Goal: Task Accomplishment & Management: Use online tool/utility

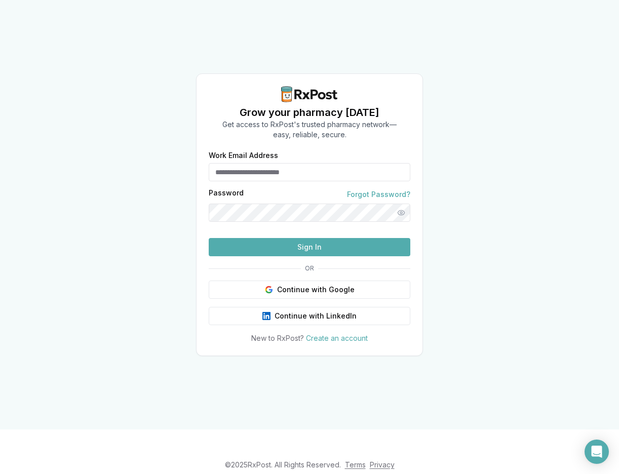
type input "**********"
click at [319, 256] on button "Sign In" at bounding box center [309, 247] width 201 height 18
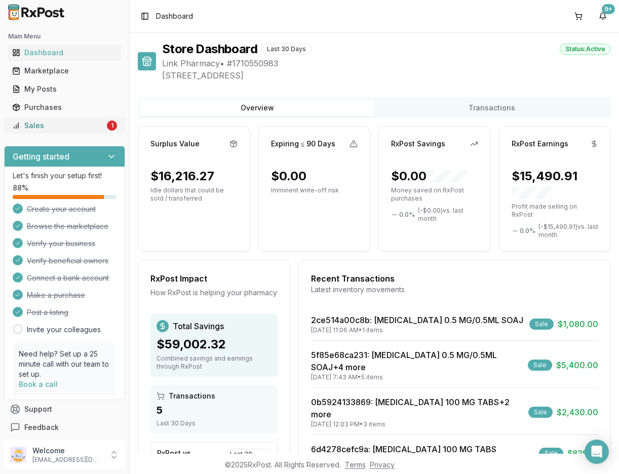
click at [54, 123] on div "Sales" at bounding box center [58, 125] width 93 height 10
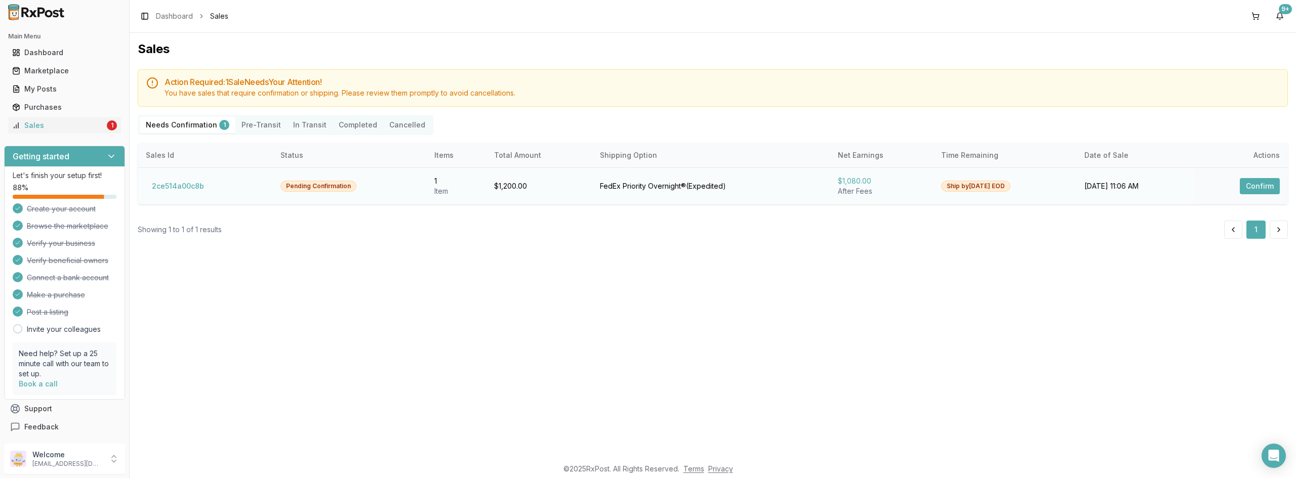
click at [618, 184] on button "Confirm" at bounding box center [1260, 186] width 40 height 16
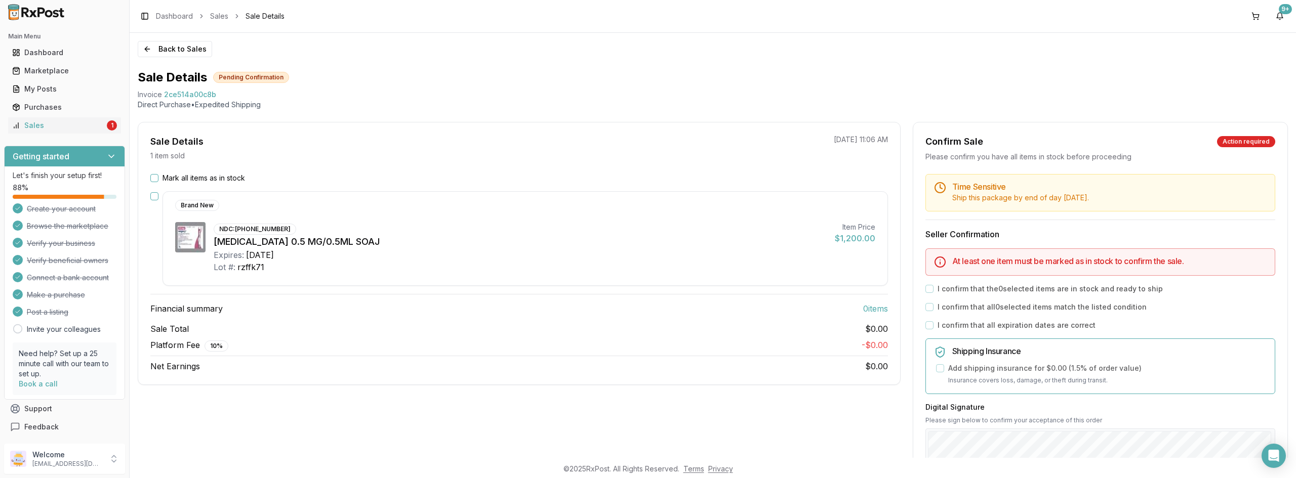
click at [154, 196] on button "button" at bounding box center [154, 196] width 8 height 8
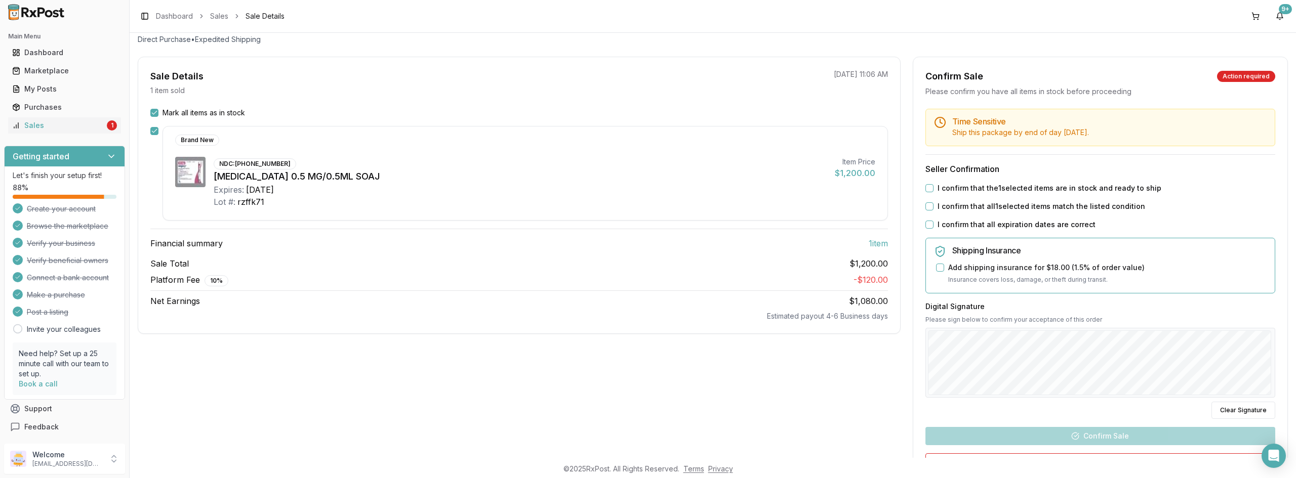
scroll to position [3, 0]
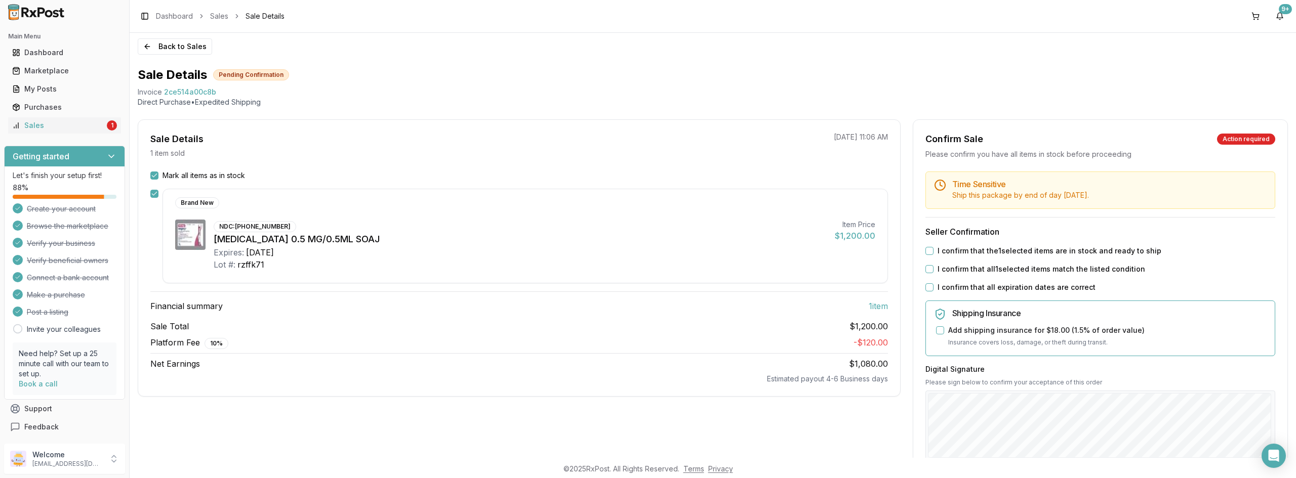
click at [618, 252] on button "I confirm that the 1 selected items are in stock and ready to ship" at bounding box center [929, 251] width 8 height 8
click at [618, 270] on button "I confirm that all 1 selected items match the listed condition" at bounding box center [929, 269] width 8 height 8
click at [618, 287] on button "I confirm that all expiration dates are correct" at bounding box center [929, 288] width 8 height 8
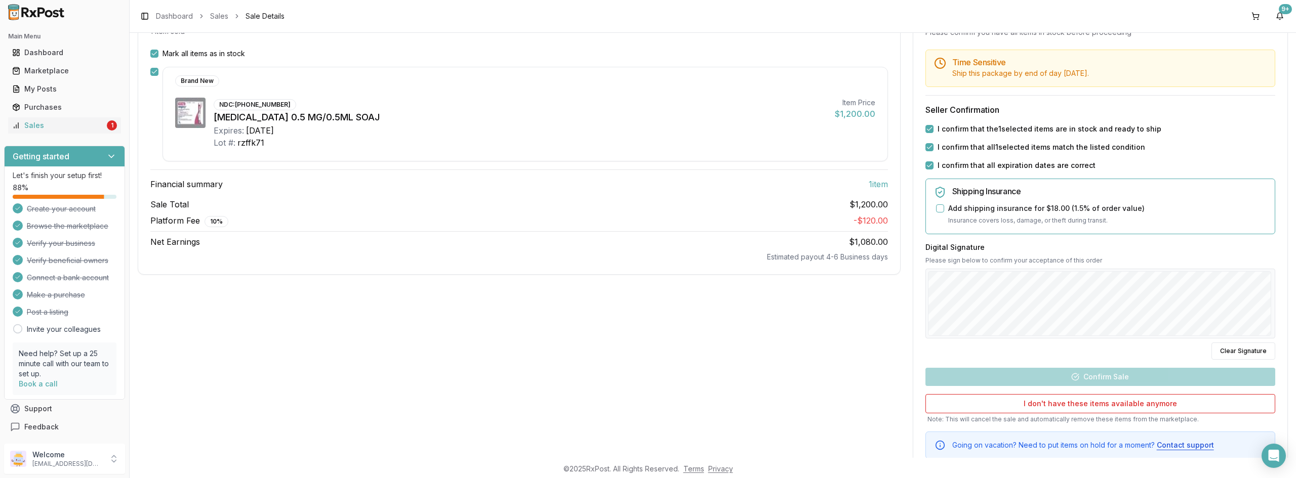
scroll to position [154, 0]
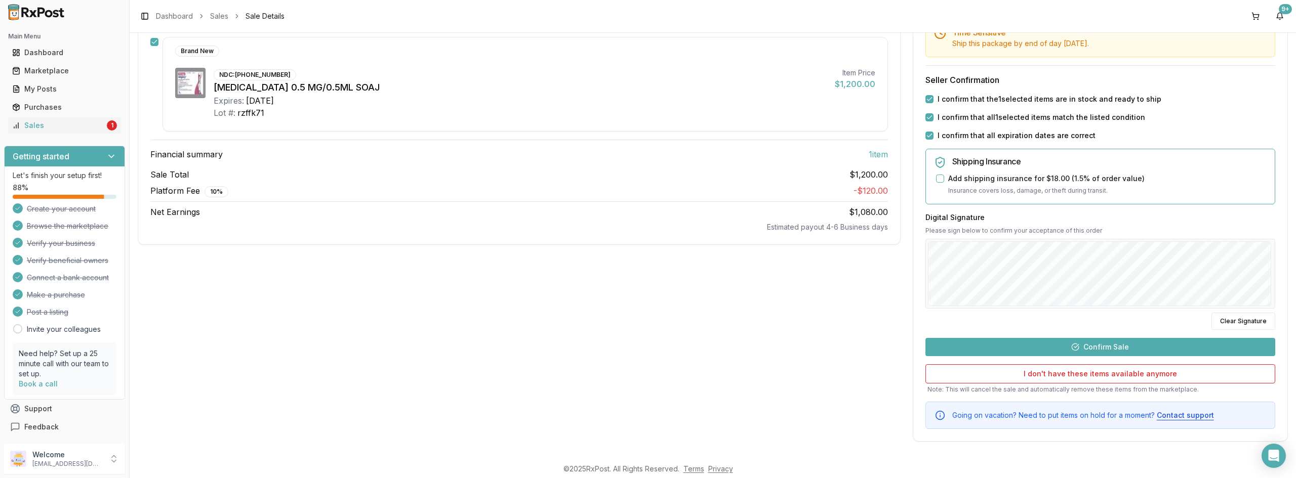
click at [618, 346] on button "Confirm Sale" at bounding box center [1100, 347] width 350 height 18
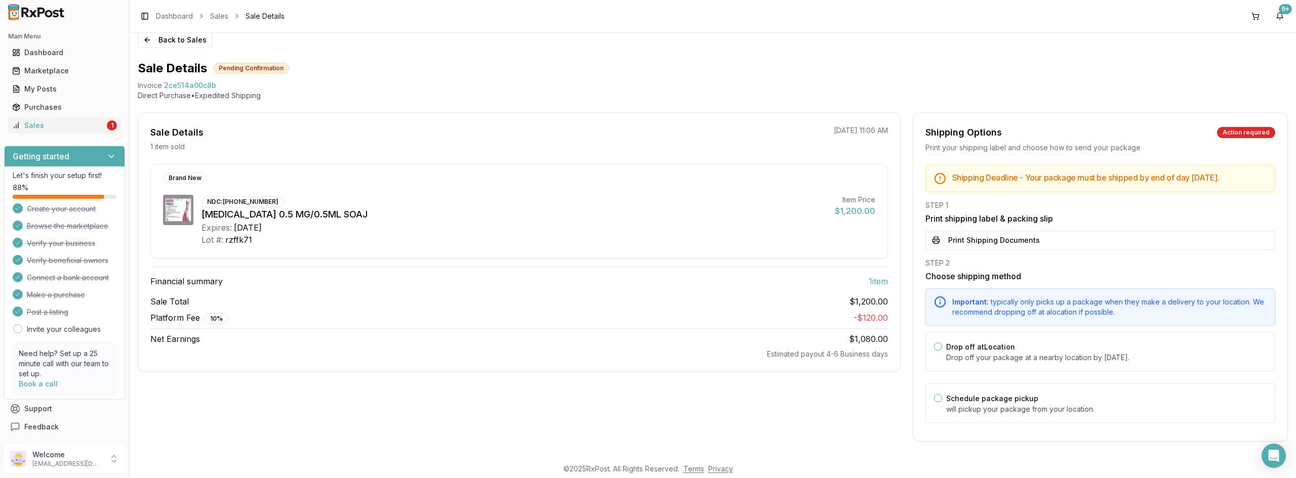
scroll to position [17, 0]
click at [618, 345] on button "Drop off at Location" at bounding box center [938, 347] width 8 height 8
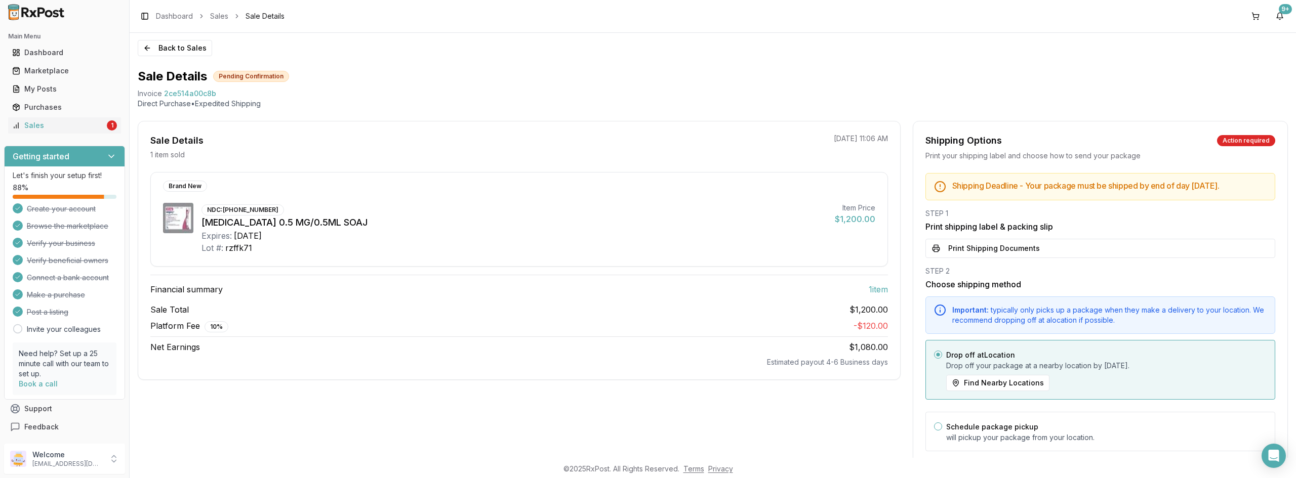
scroll to position [0, 0]
click at [618, 258] on button "Print Shipping Documents" at bounding box center [1100, 249] width 350 height 19
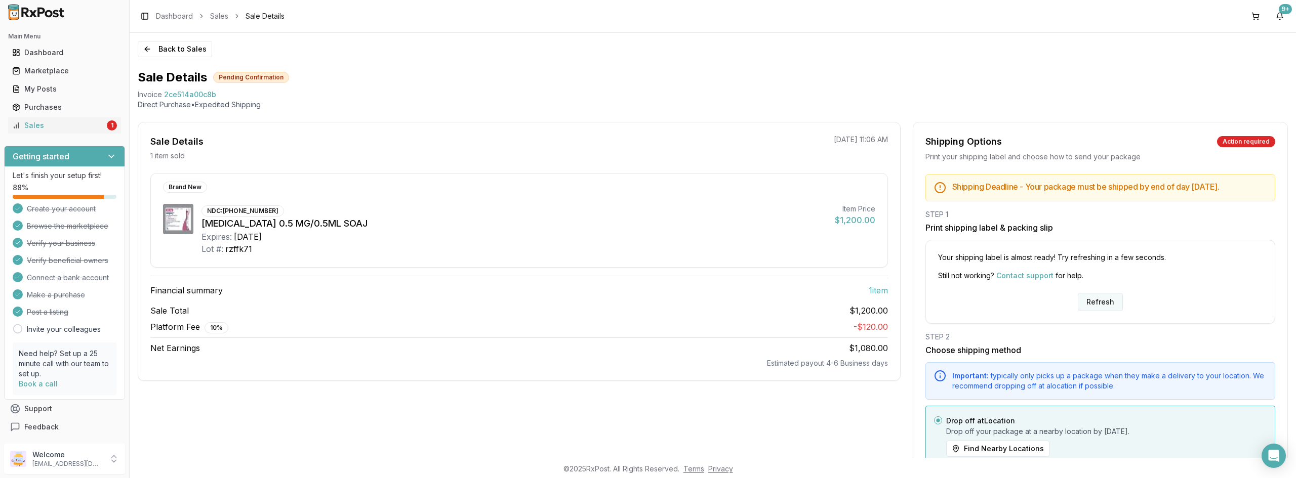
click at [618, 309] on button "Refresh" at bounding box center [1100, 302] width 45 height 18
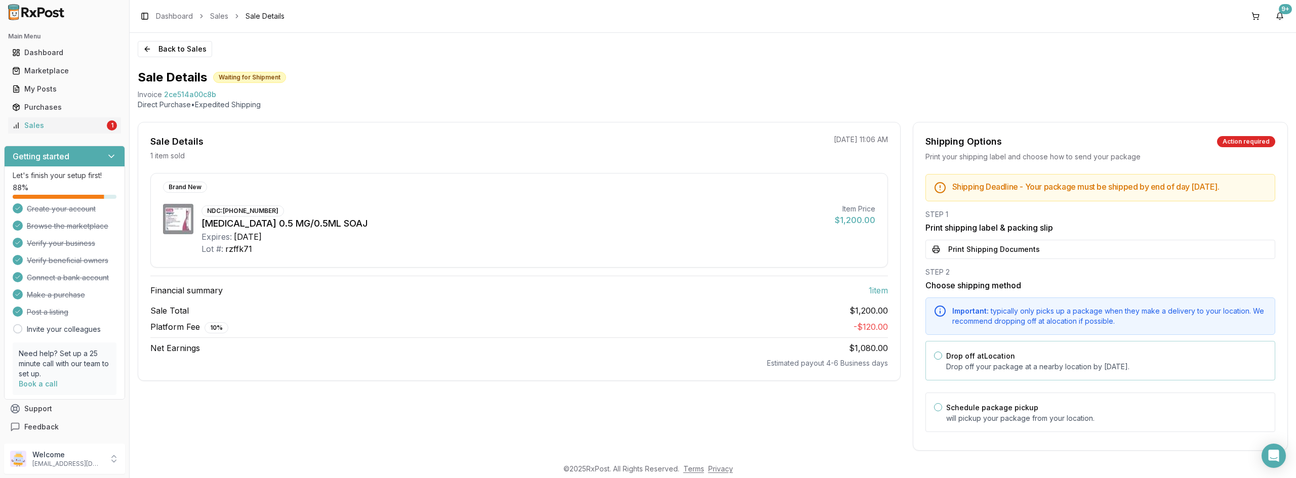
click at [934, 360] on button "Drop off at Location" at bounding box center [938, 356] width 8 height 8
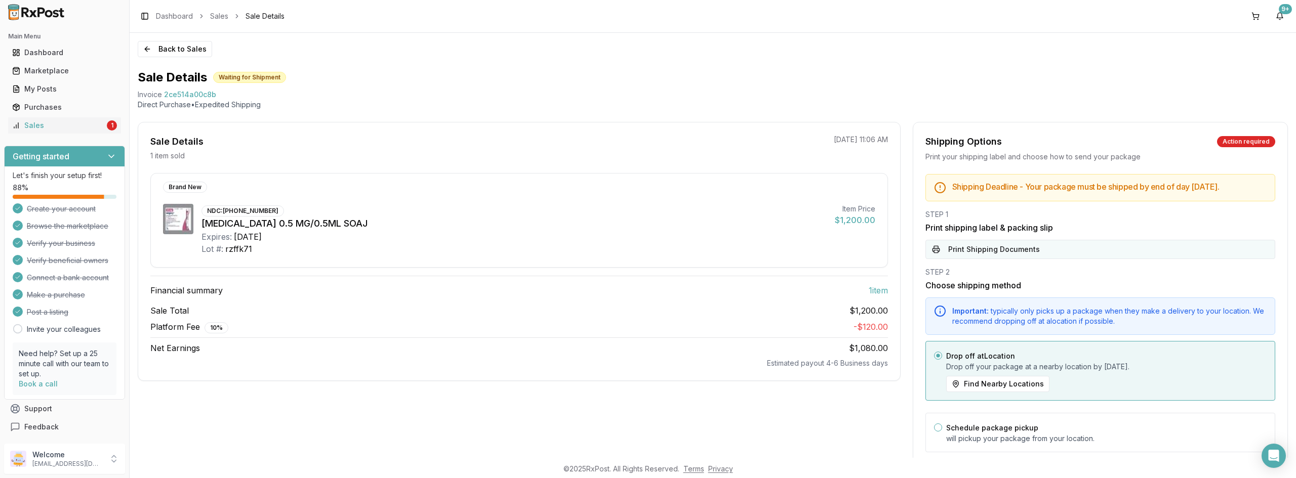
click at [957, 257] on button "Print Shipping Documents" at bounding box center [1100, 249] width 350 height 19
